Goal: Transaction & Acquisition: Purchase product/service

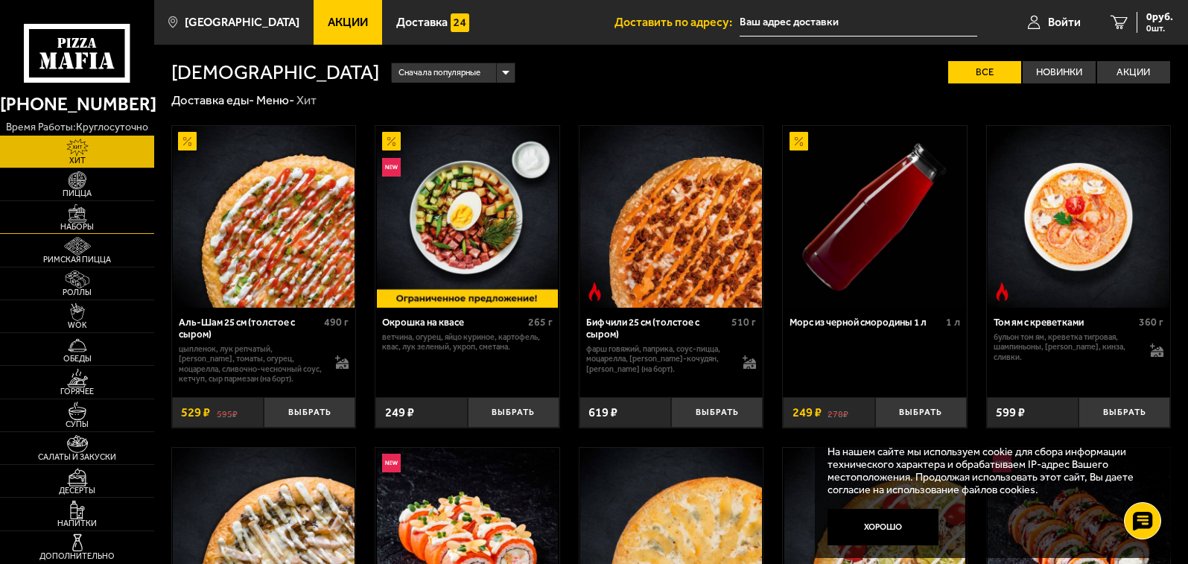
click at [90, 219] on img at bounding box center [78, 213] width 48 height 19
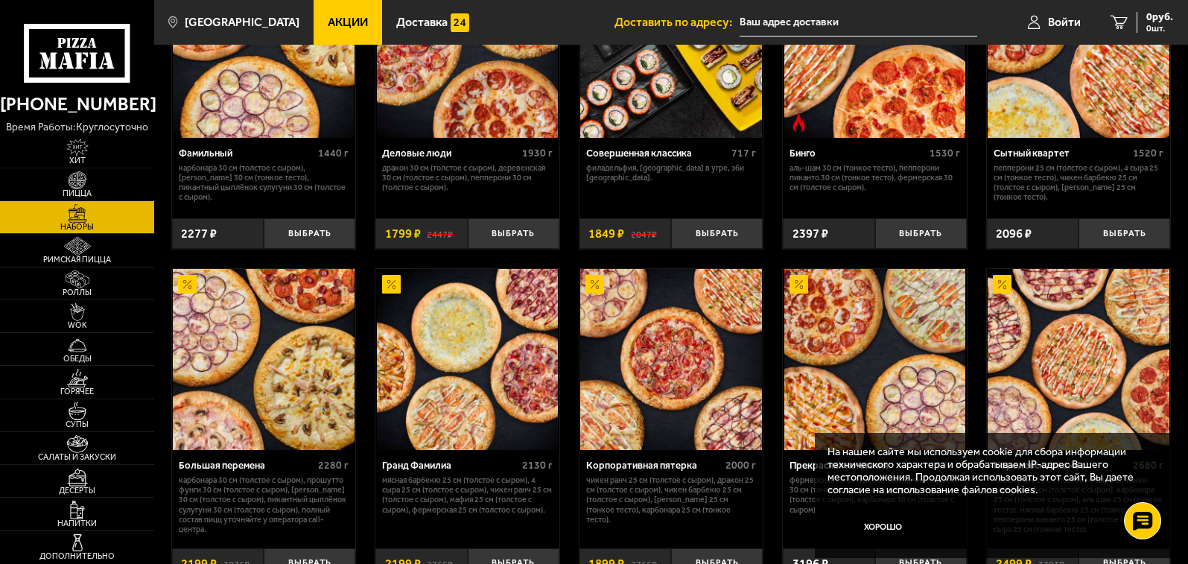
scroll to position [1435, 0]
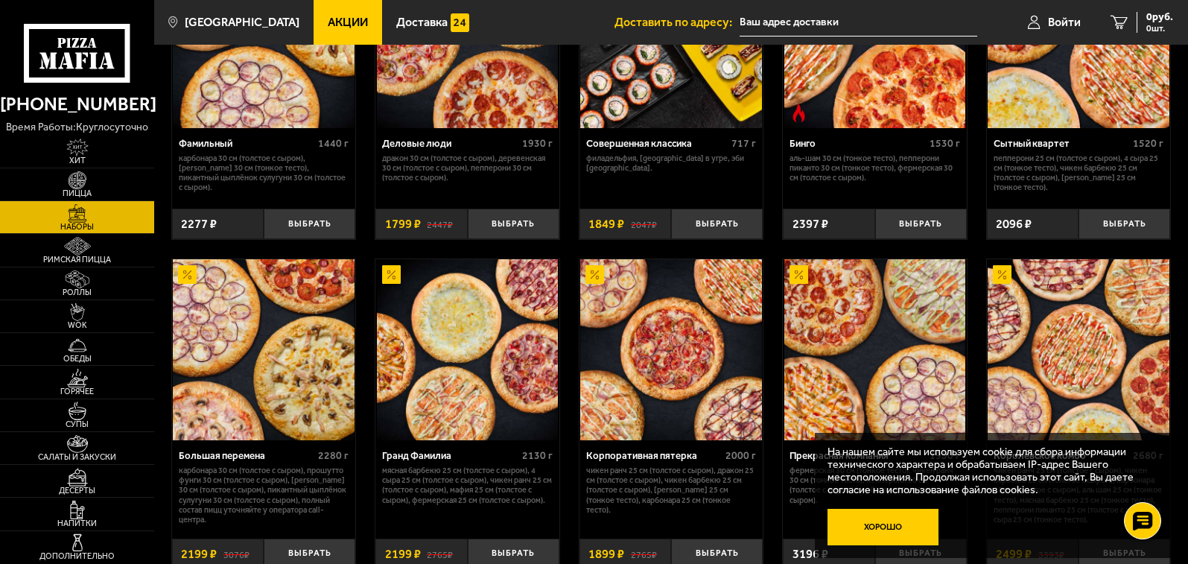
click at [893, 527] on button "Хорошо" at bounding box center [883, 527] width 112 height 37
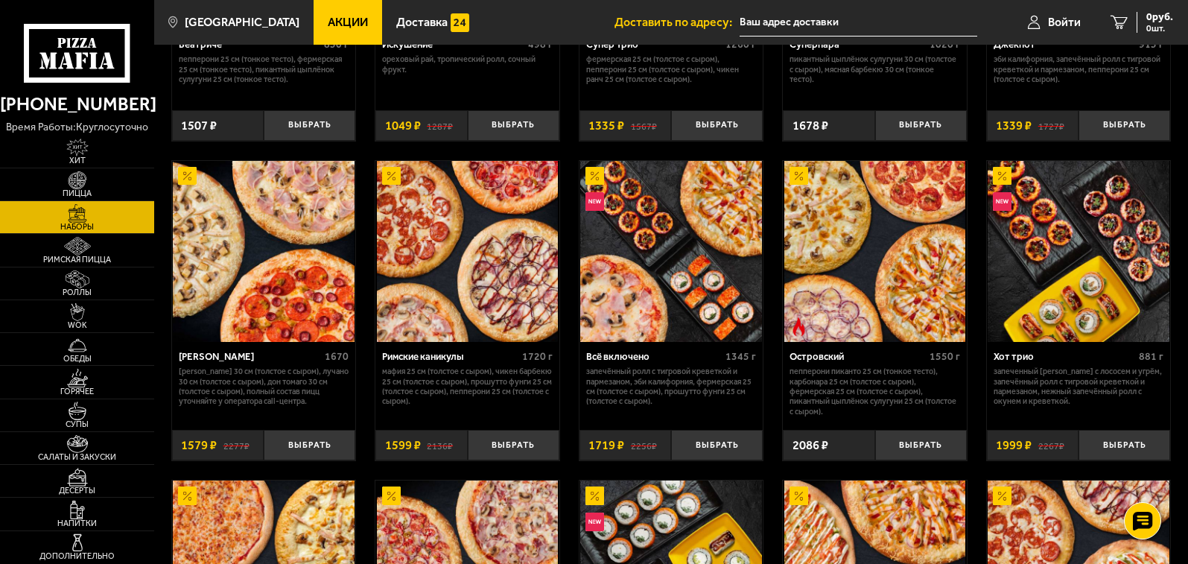
scroll to position [898, 0]
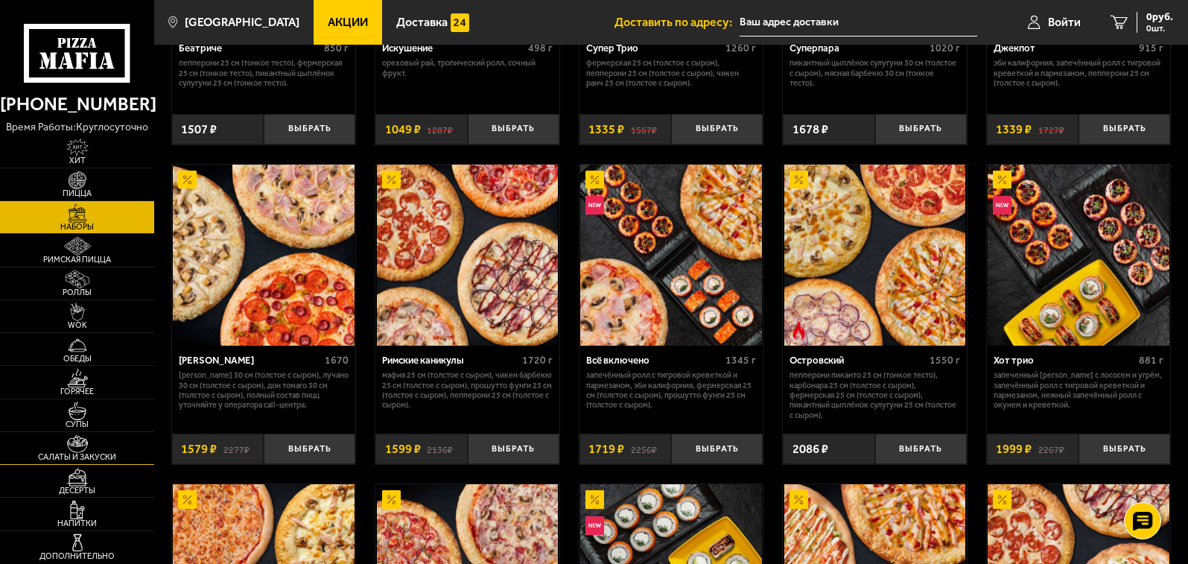
click at [103, 451] on link "Салаты и закуски" at bounding box center [77, 448] width 154 height 32
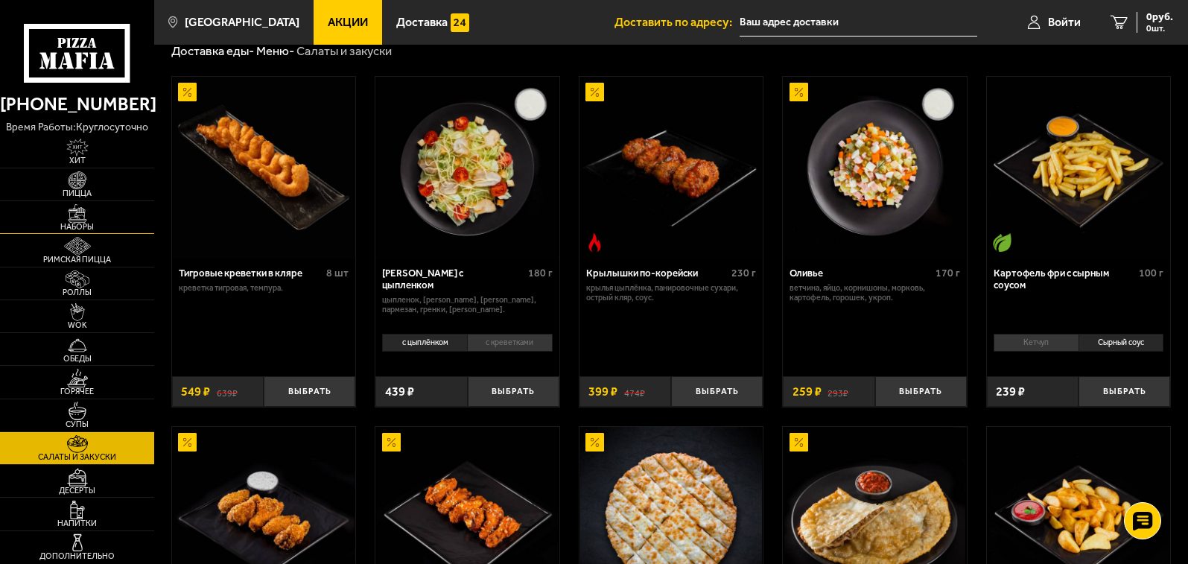
scroll to position [74, 0]
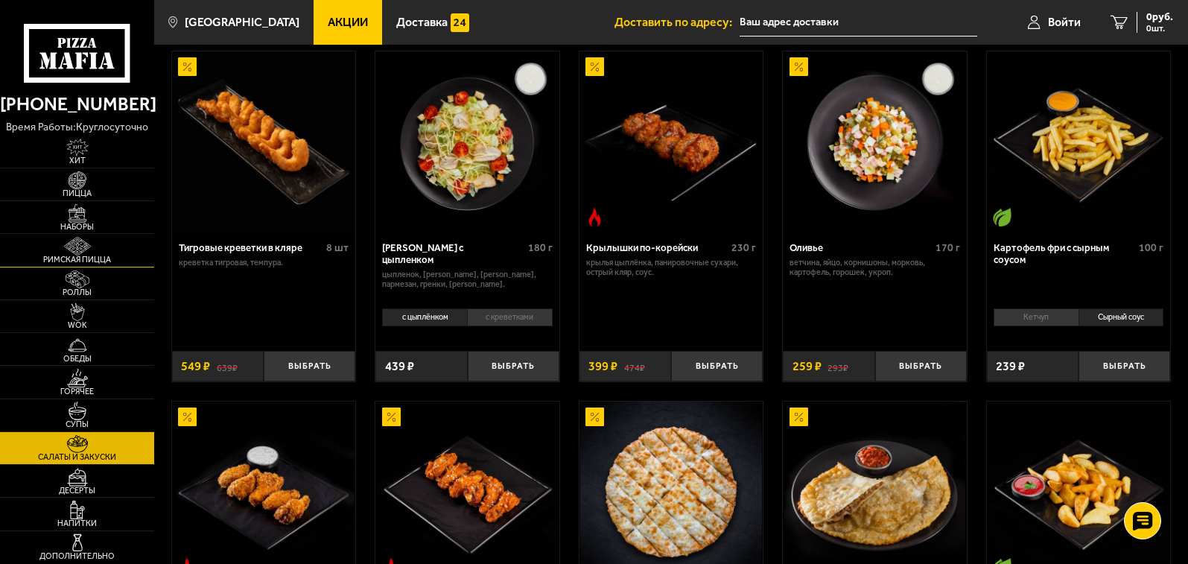
click at [86, 254] on img at bounding box center [78, 246] width 48 height 19
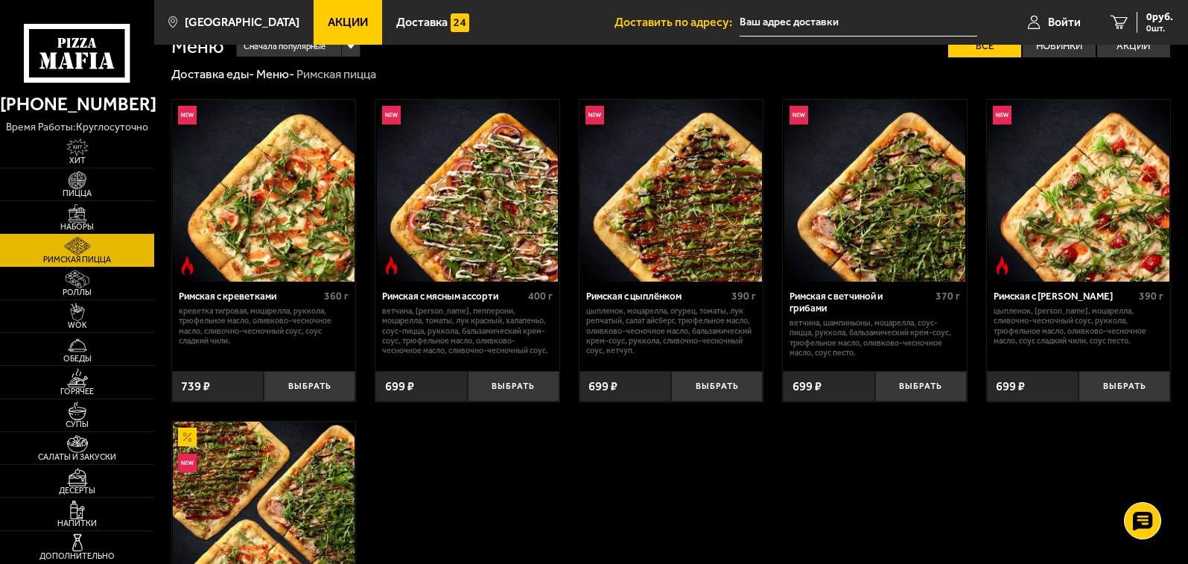
scroll to position [17, 0]
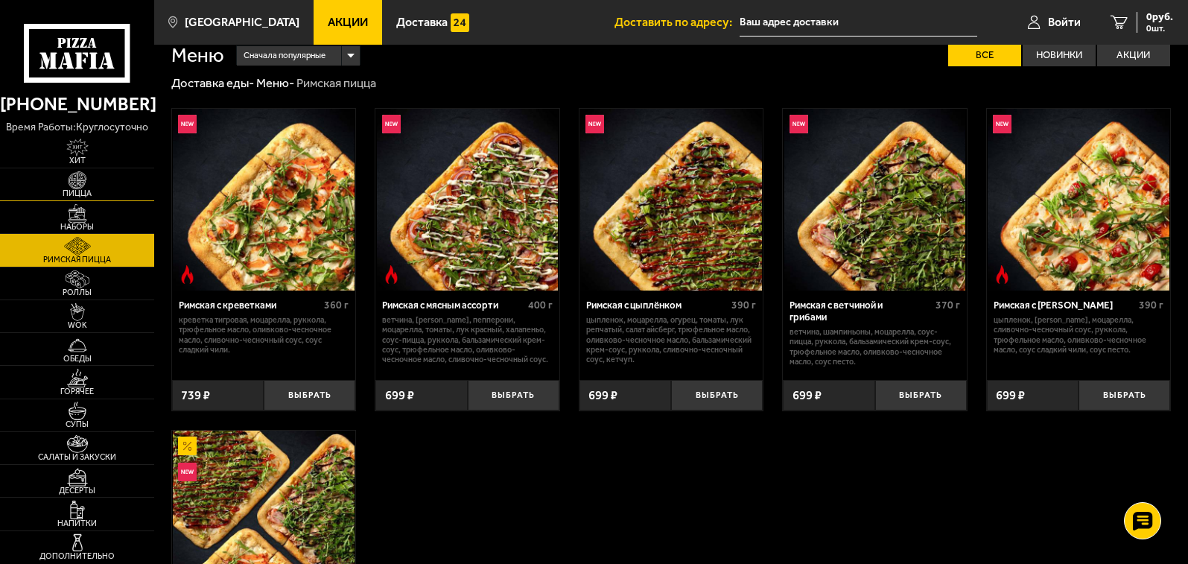
click at [57, 191] on span "Пицца" at bounding box center [77, 193] width 154 height 8
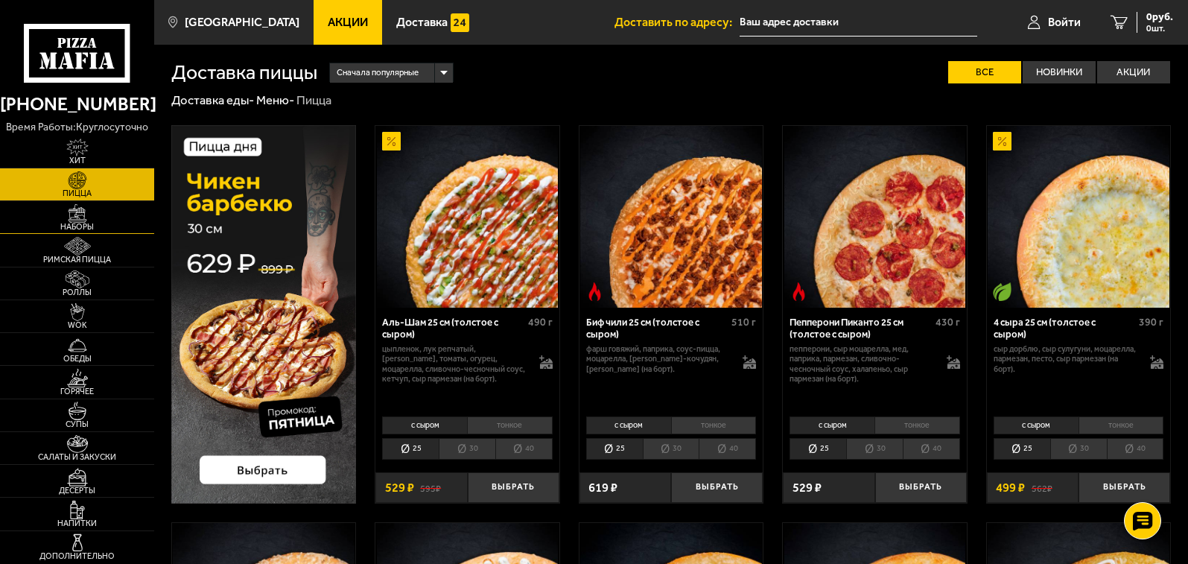
click at [71, 213] on img at bounding box center [78, 213] width 48 height 19
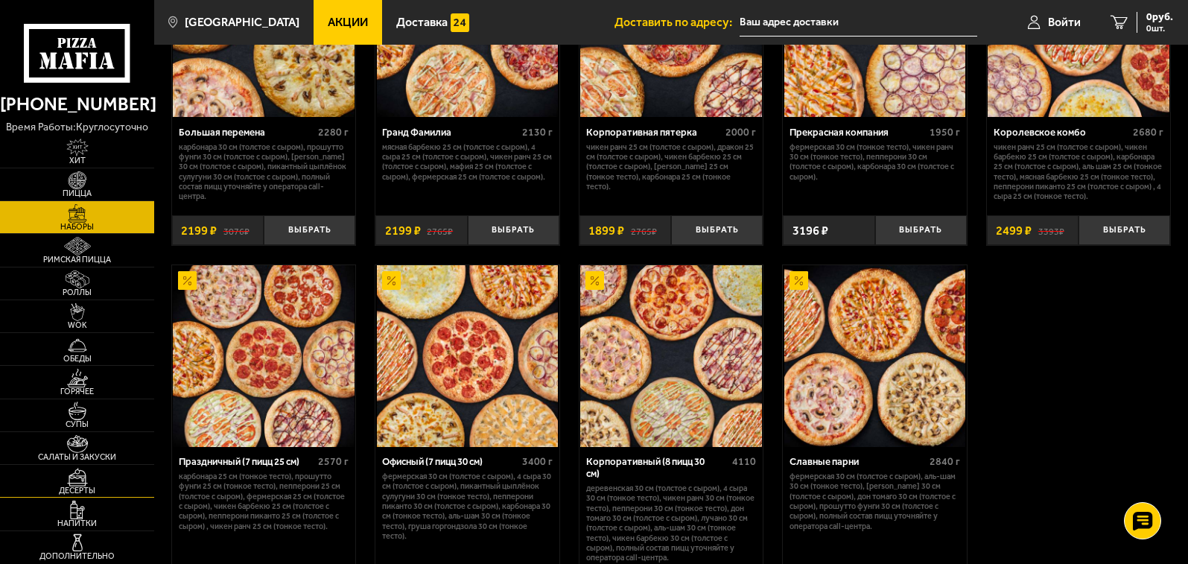
scroll to position [1732, 0]
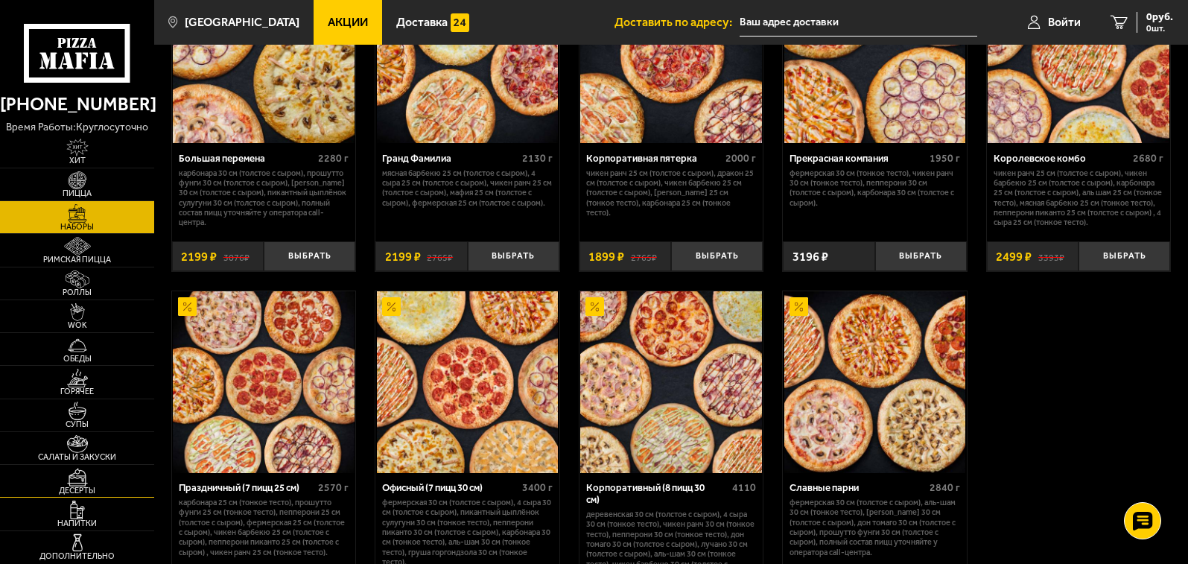
click at [85, 481] on img at bounding box center [78, 477] width 48 height 19
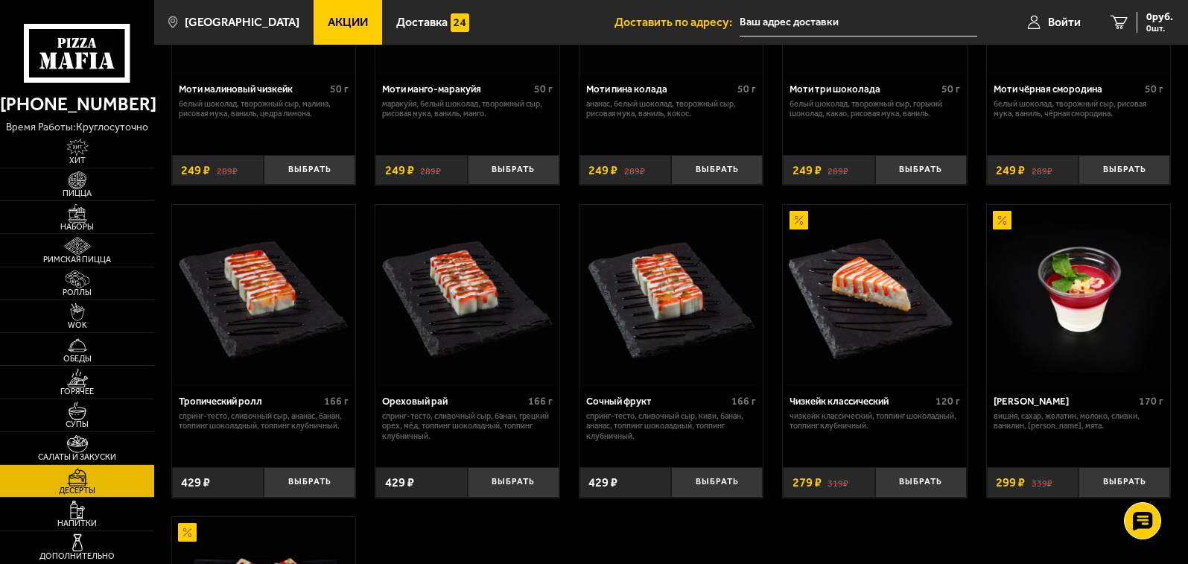
scroll to position [228, 0]
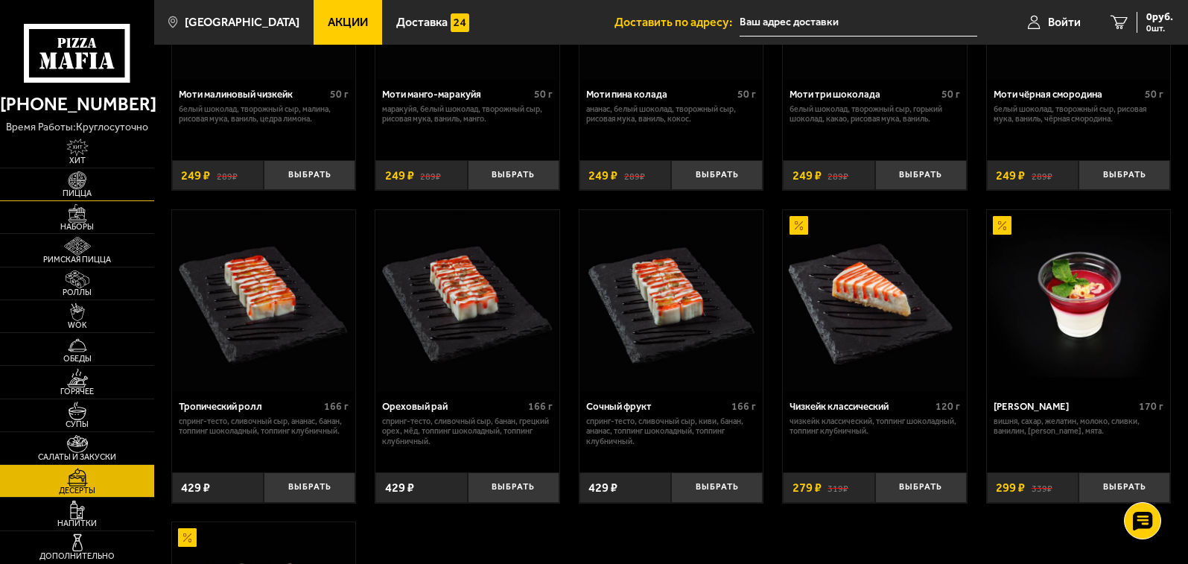
click at [96, 188] on img at bounding box center [78, 180] width 48 height 19
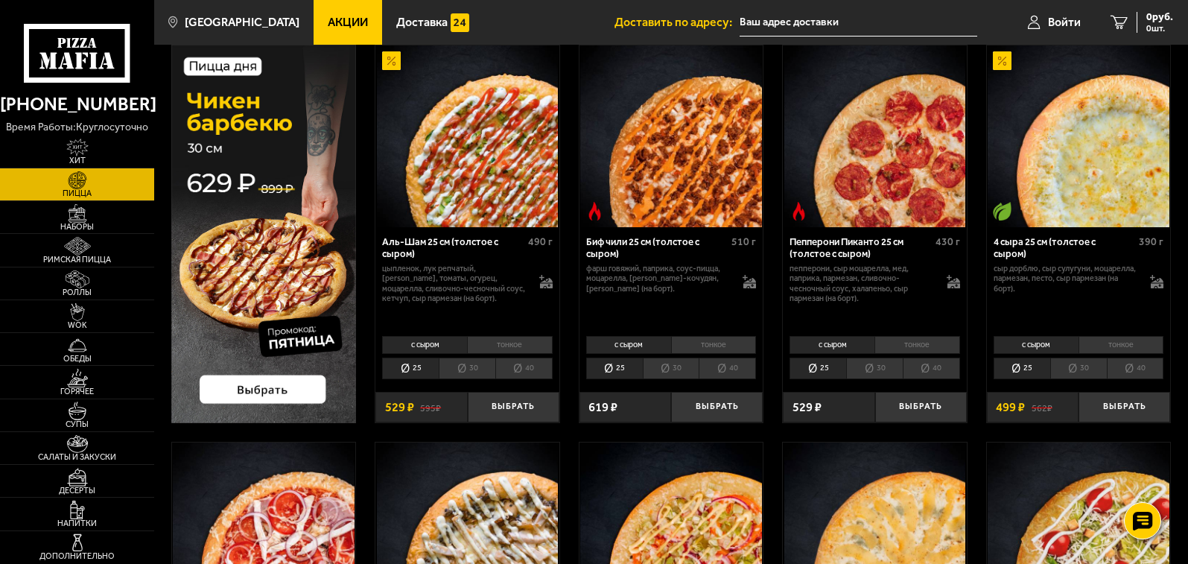
scroll to position [54, 0]
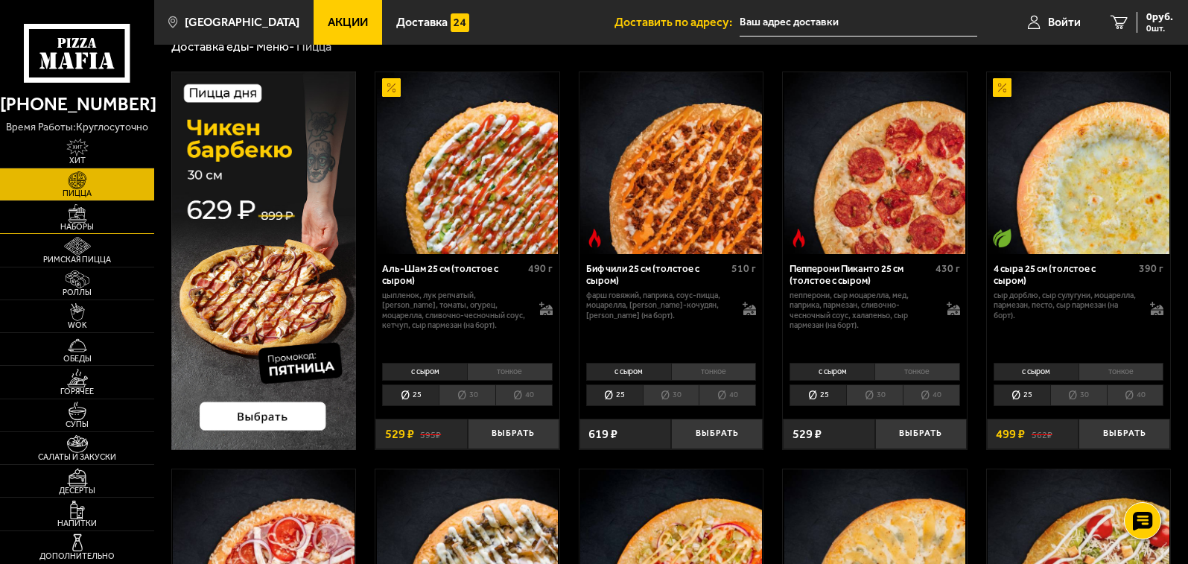
click at [74, 209] on img at bounding box center [78, 213] width 48 height 19
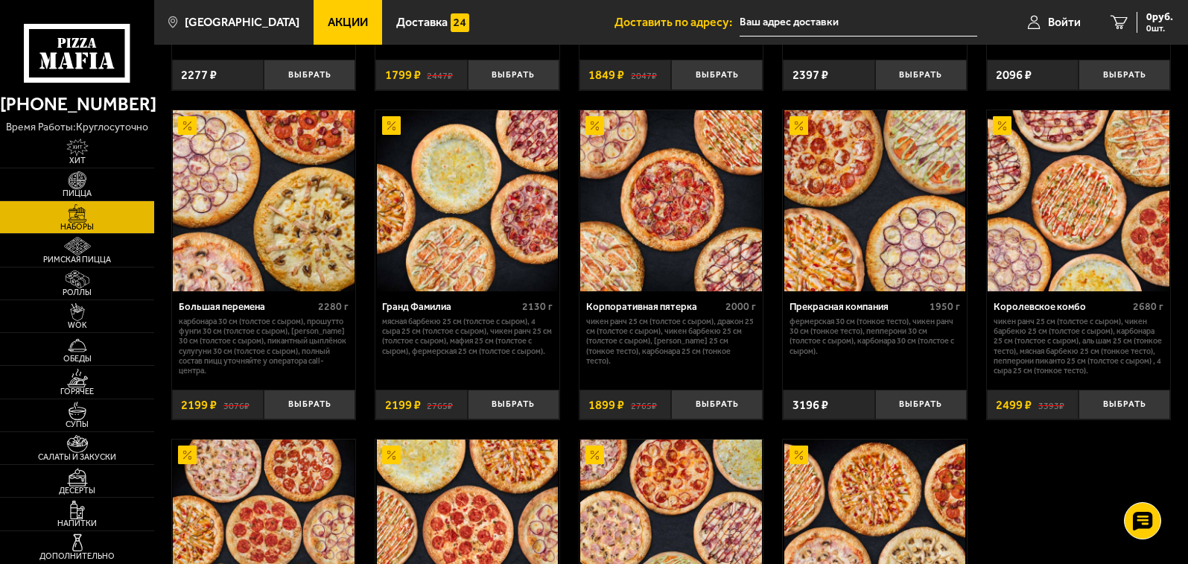
scroll to position [1559, 0]
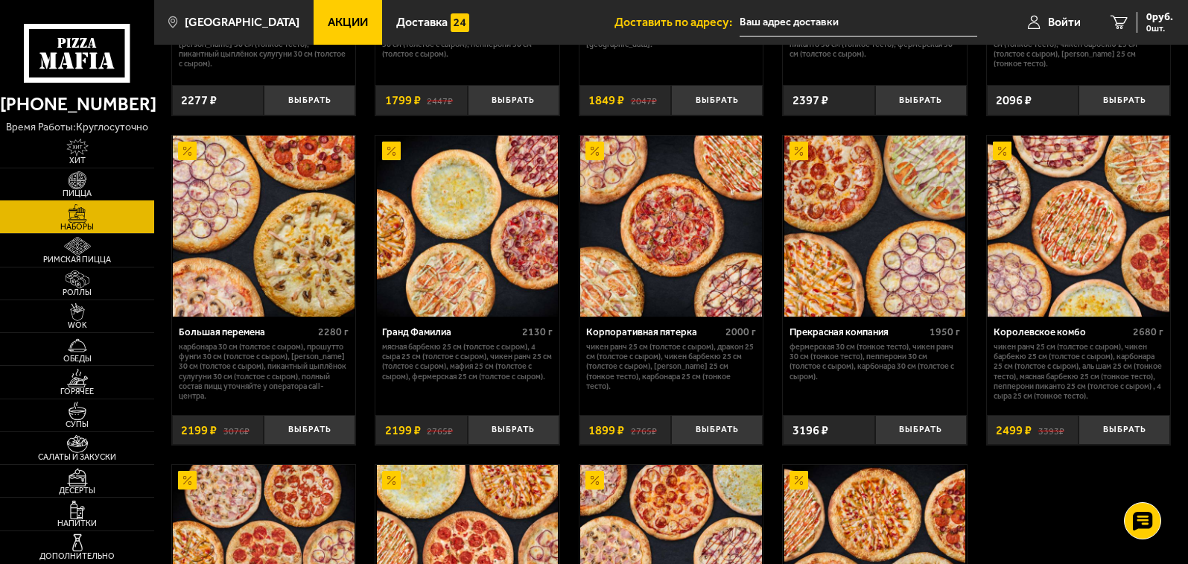
click at [88, 181] on img at bounding box center [78, 180] width 48 height 19
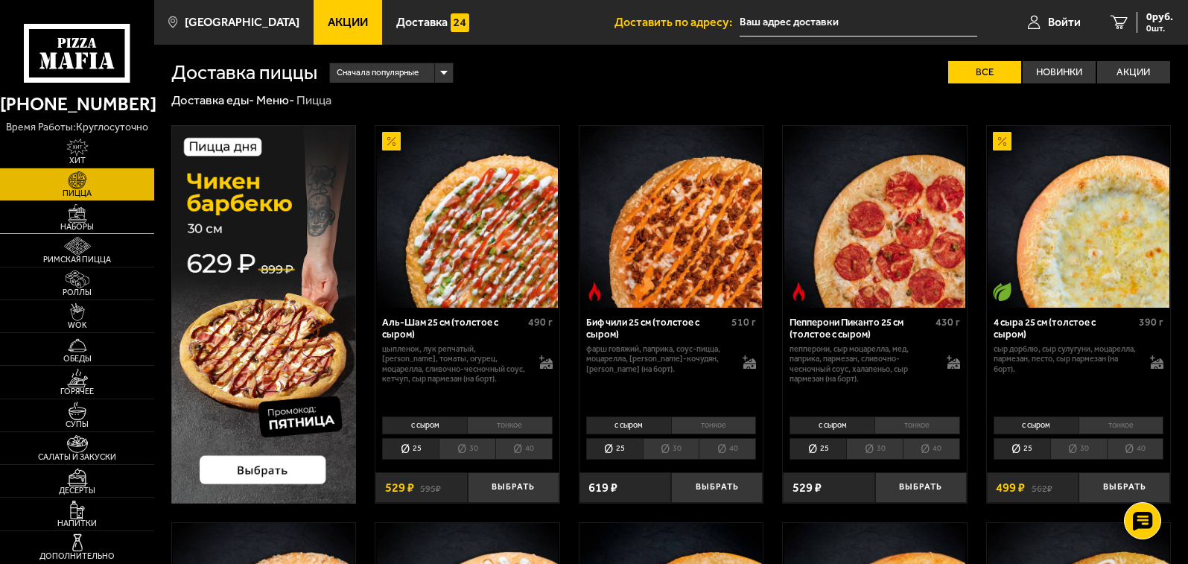
click at [92, 223] on span "Наборы" at bounding box center [77, 227] width 154 height 8
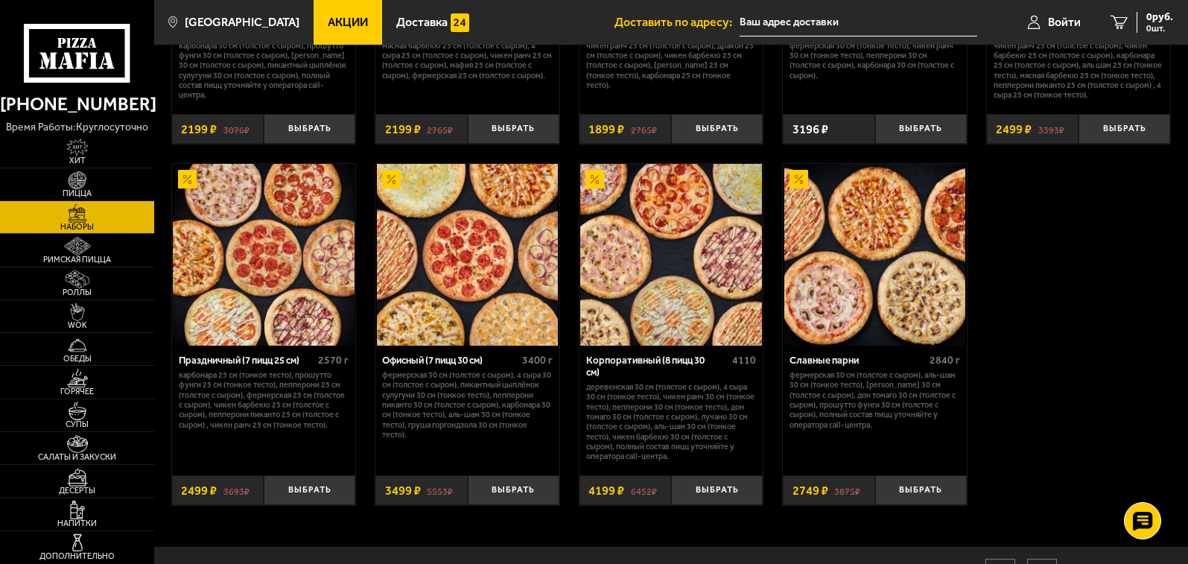
scroll to position [1873, 0]
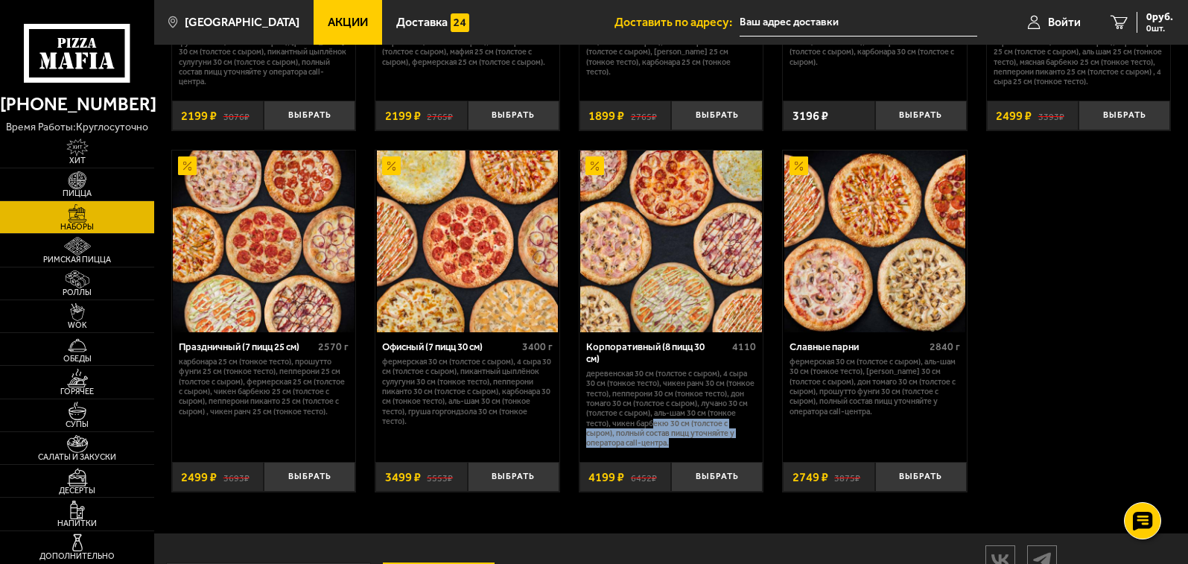
drag, startPoint x: 681, startPoint y: 449, endPoint x: 655, endPoint y: 431, distance: 31.6
click at [655, 431] on p "Деревенская 30 см (толстое с сыром), 4 сыра 30 см (тонкое тесто), Чикен Ранч 30…" at bounding box center [671, 408] width 170 height 79
click at [655, 423] on p "Деревенская 30 см (толстое с сыром), 4 сыра 30 см (тонкое тесто), Чикен Ранч 30…" at bounding box center [671, 408] width 170 height 79
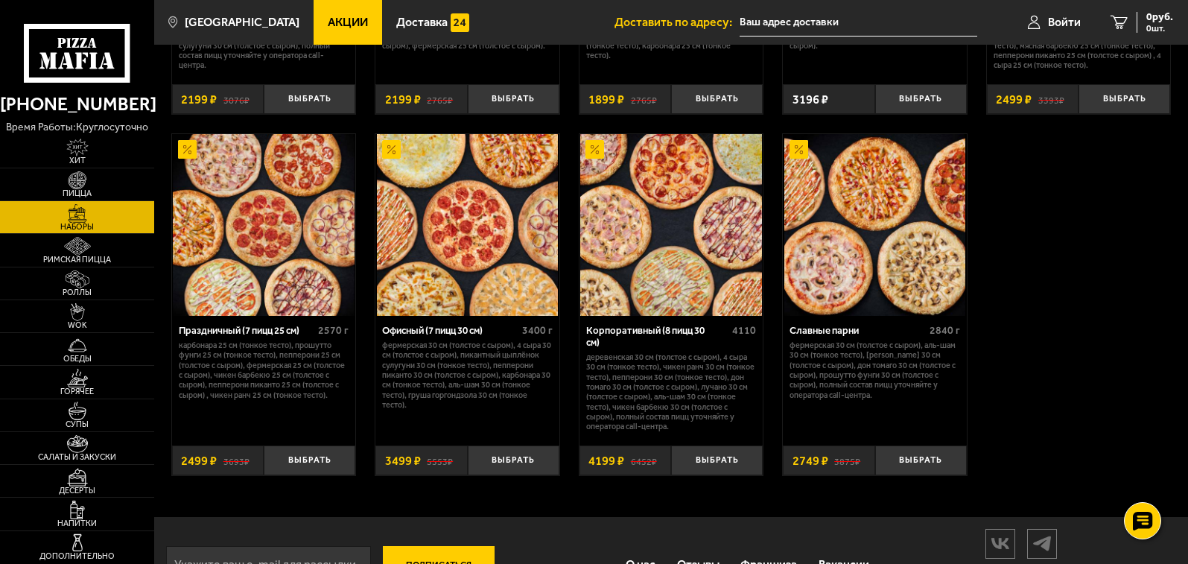
scroll to position [1807, 0]
